Goal: Task Accomplishment & Management: Manage account settings

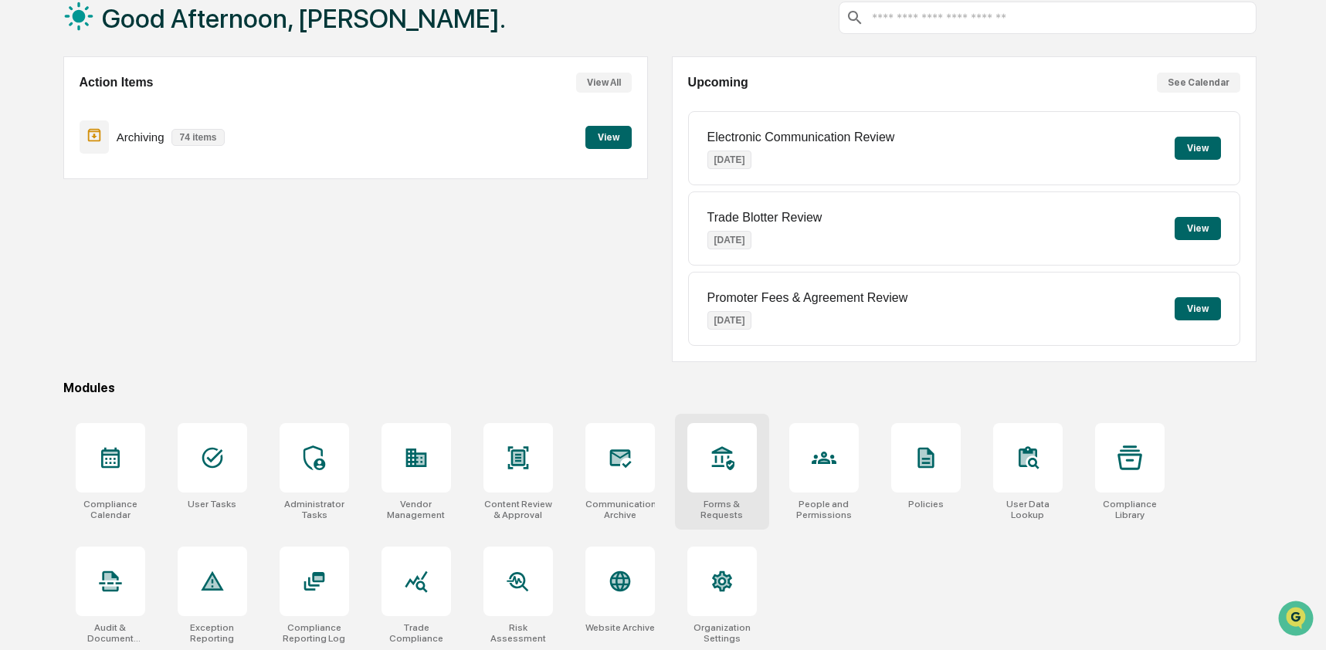
scroll to position [100, 0]
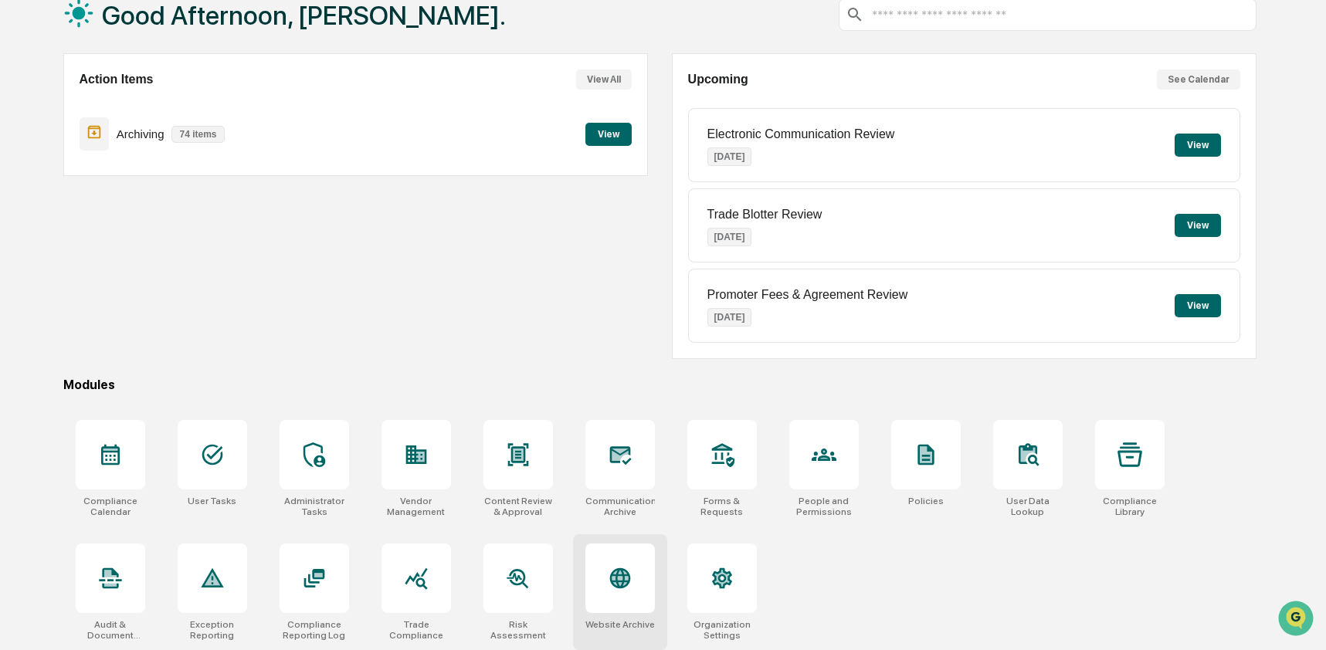
click at [618, 571] on icon at bounding box center [620, 578] width 16 height 16
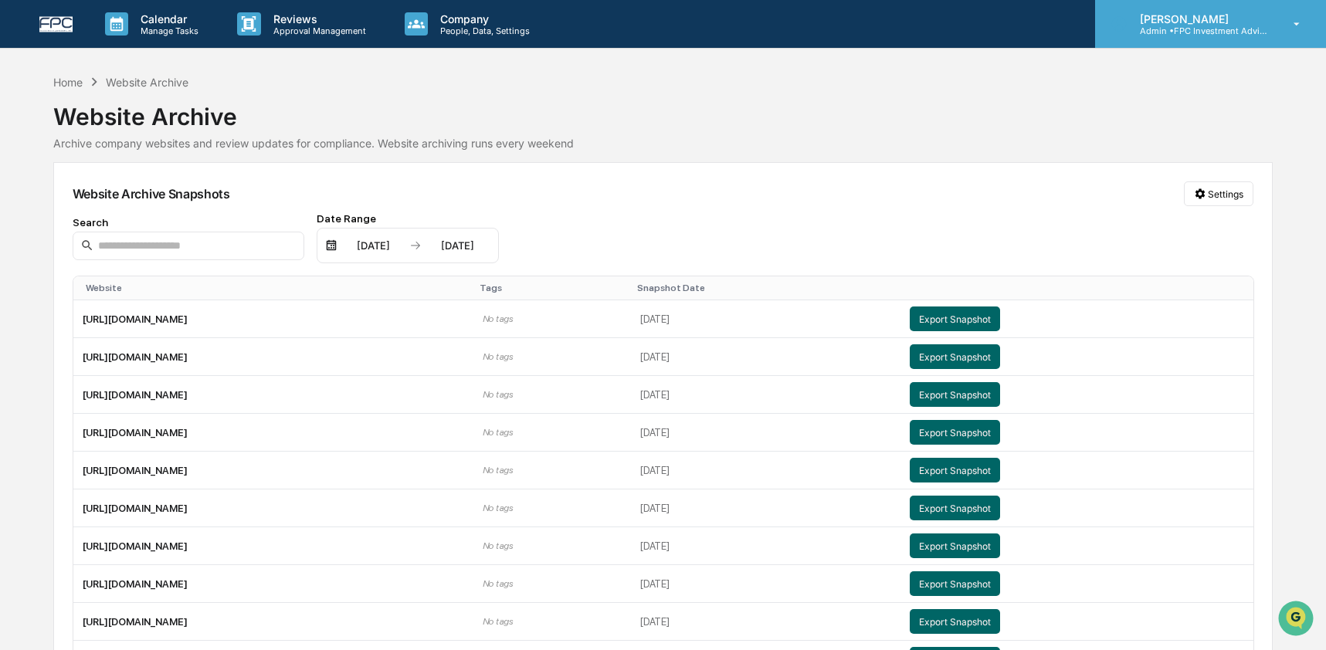
click at [1205, 29] on p "Admin • FPC Investment Advisory" at bounding box center [1199, 30] width 144 height 11
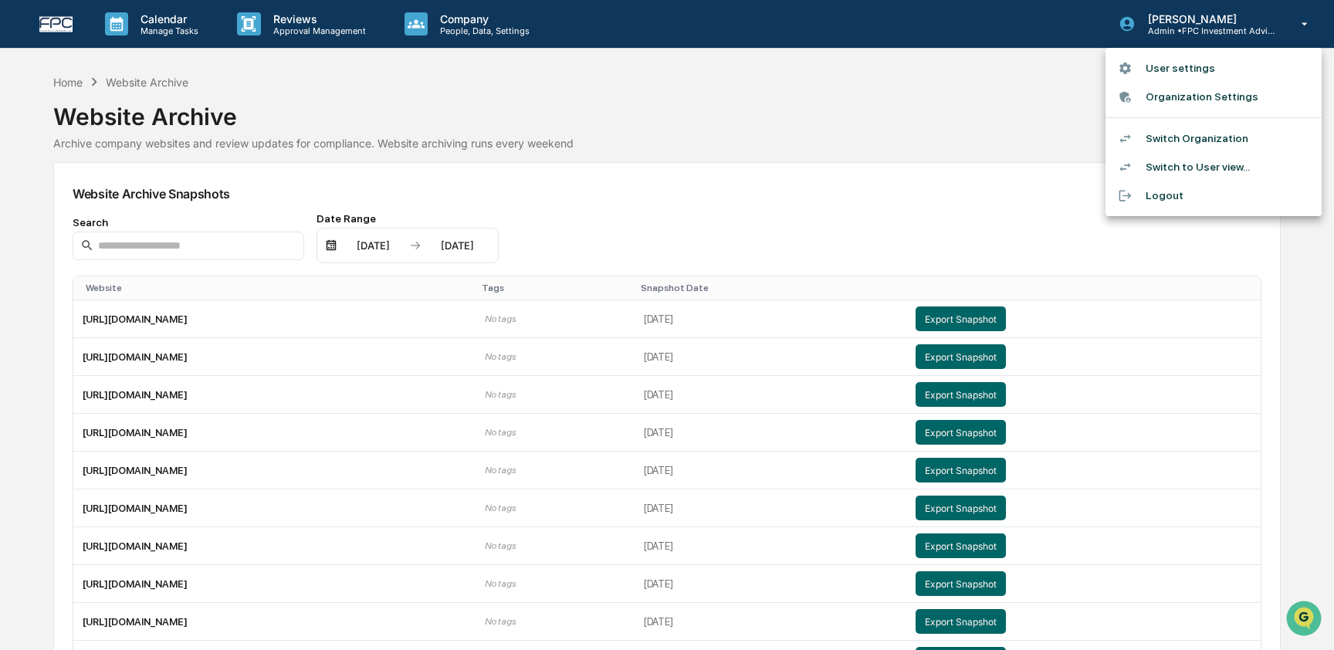
click at [1194, 137] on li "Switch Organization" at bounding box center [1214, 138] width 216 height 29
